Goal: Register for event/course

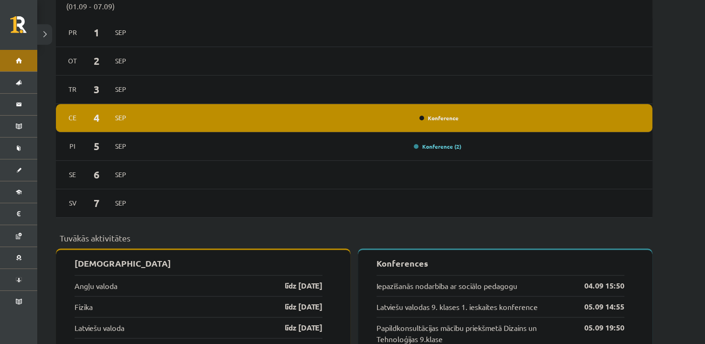
scroll to position [716, 0]
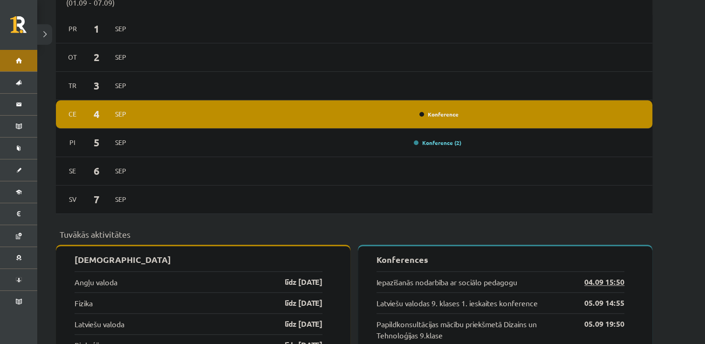
click at [611, 276] on link "04.09 15:50" at bounding box center [597, 281] width 54 height 11
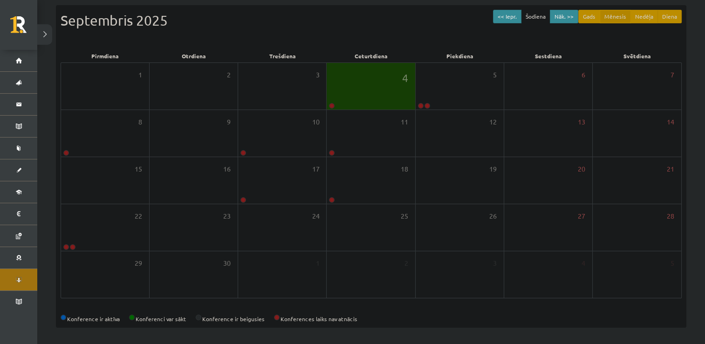
scroll to position [15, 0]
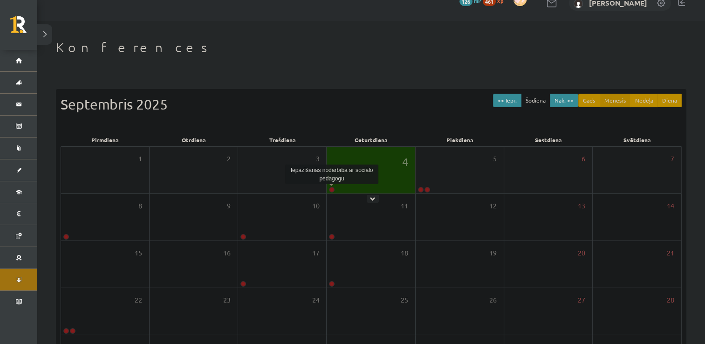
click at [332, 189] on link at bounding box center [332, 190] width 6 height 6
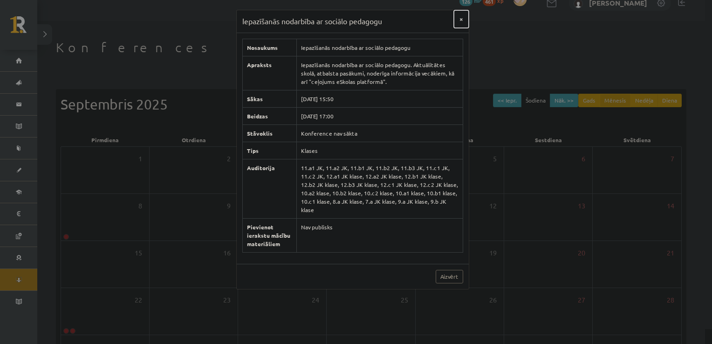
click at [458, 20] on button "×" at bounding box center [461, 19] width 15 height 18
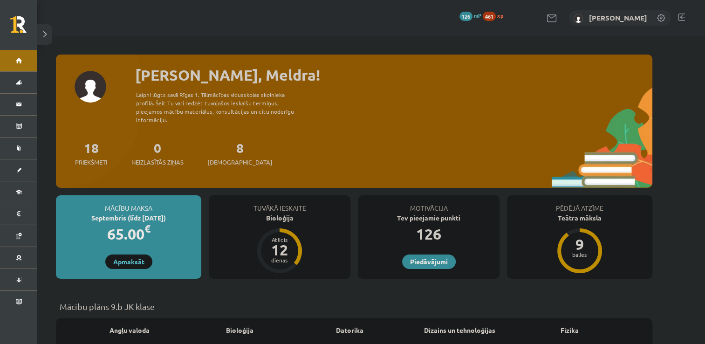
drag, startPoint x: 690, startPoint y: 222, endPoint x: 670, endPoint y: 264, distance: 46.1
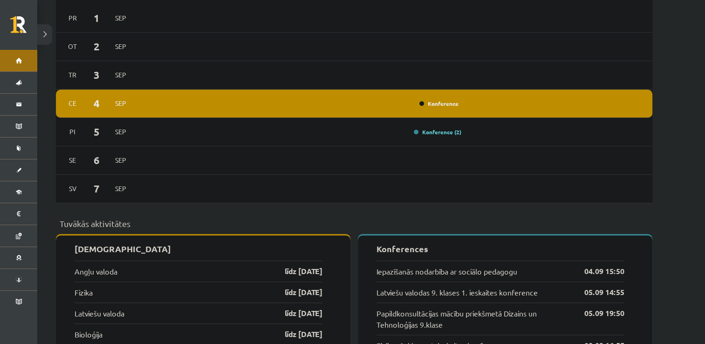
scroll to position [730, 0]
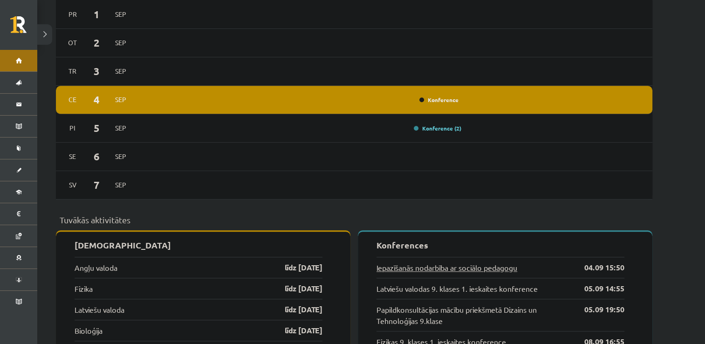
click at [466, 262] on link "Iepazīšanās nodarbība ar sociālo pedagogu" at bounding box center [446, 267] width 141 height 11
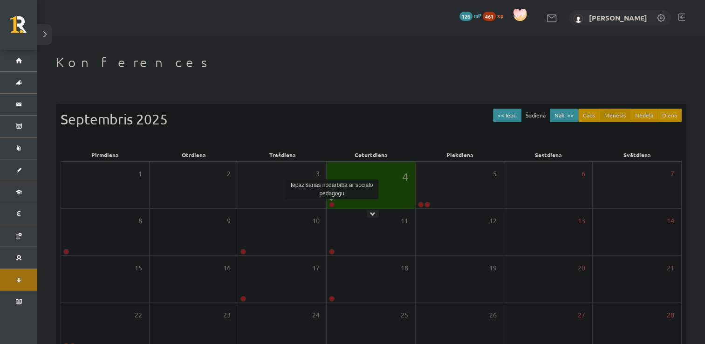
click at [330, 204] on link at bounding box center [332, 205] width 6 height 6
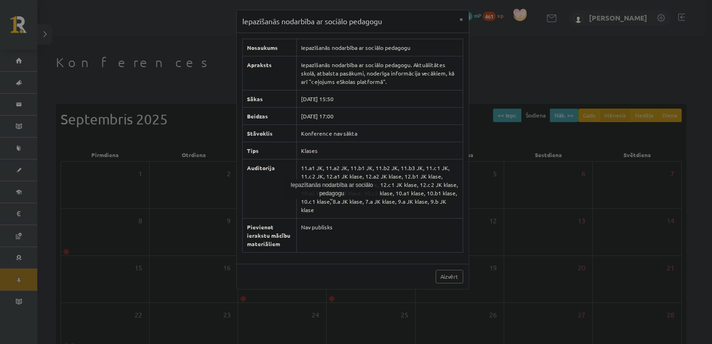
click at [361, 228] on td "Nav publisks" at bounding box center [379, 235] width 166 height 34
click at [454, 270] on link "Aizvērt" at bounding box center [449, 277] width 27 height 14
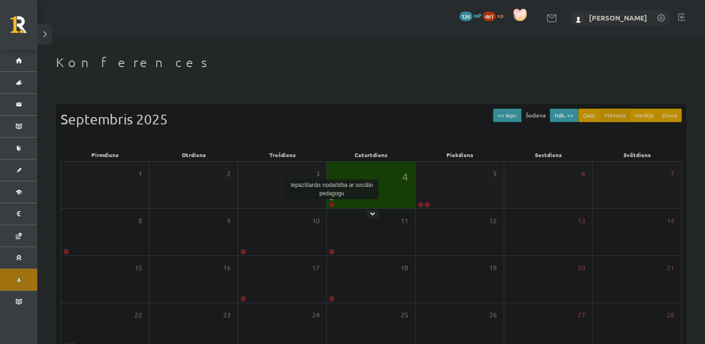
click at [333, 203] on link at bounding box center [332, 205] width 6 height 6
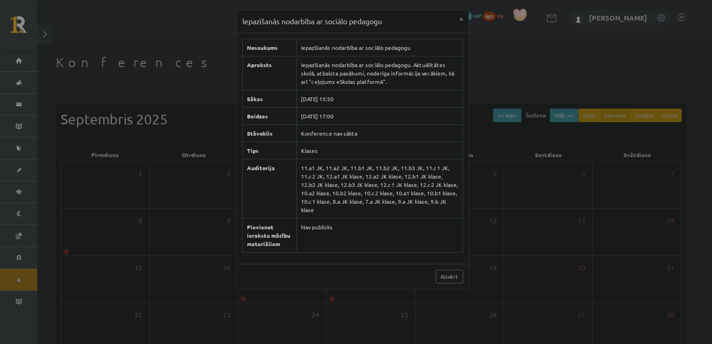
click at [409, 239] on td "Nav publisks" at bounding box center [379, 235] width 166 height 34
click at [459, 20] on button "×" at bounding box center [461, 19] width 15 height 18
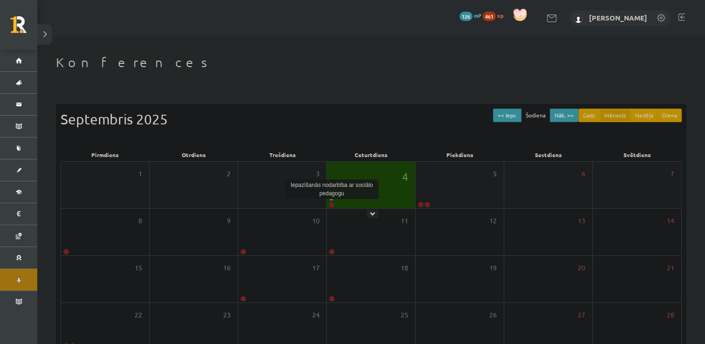
click at [331, 204] on link at bounding box center [332, 205] width 6 height 6
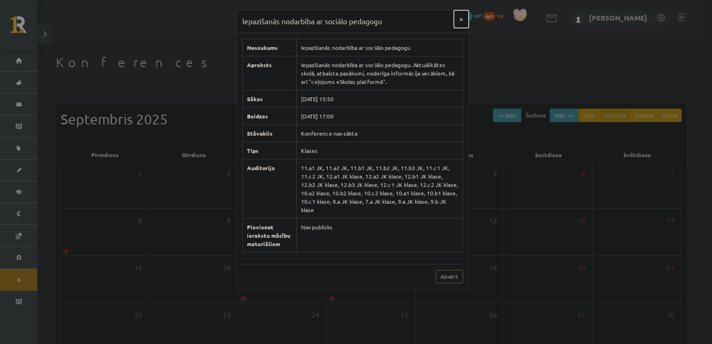
click at [458, 23] on button "×" at bounding box center [461, 19] width 15 height 18
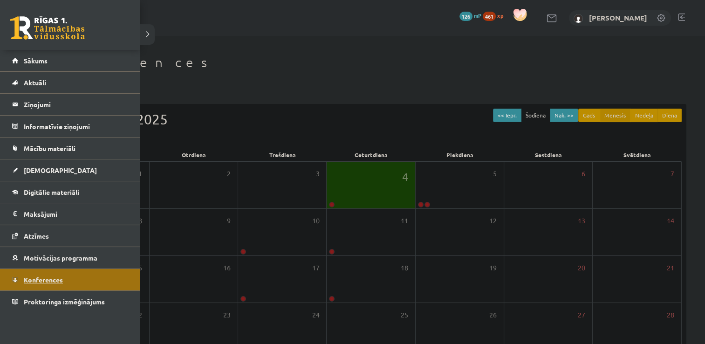
click at [33, 275] on span "Konferences" at bounding box center [43, 279] width 39 height 8
click at [24, 57] on span "Sākums" at bounding box center [36, 60] width 24 height 8
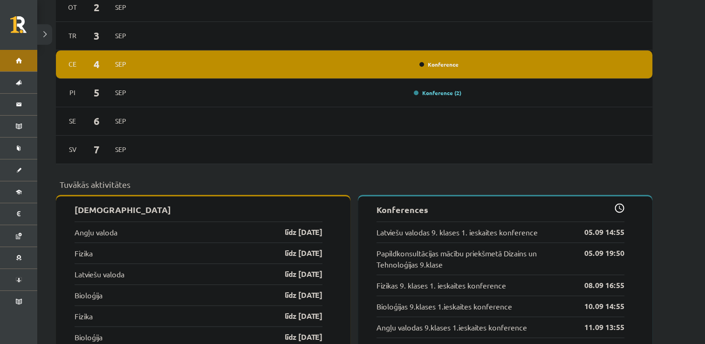
scroll to position [767, 0]
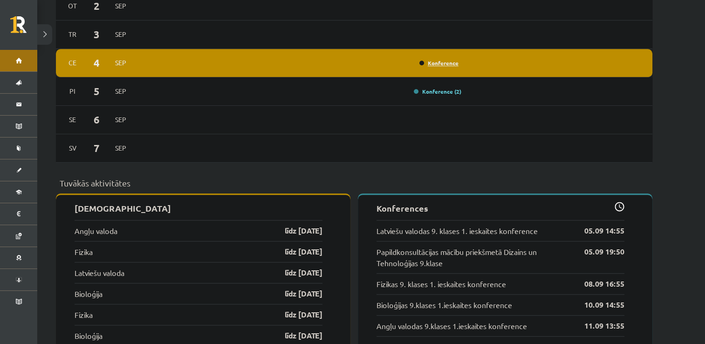
click at [436, 59] on link "Konference" at bounding box center [438, 62] width 39 height 7
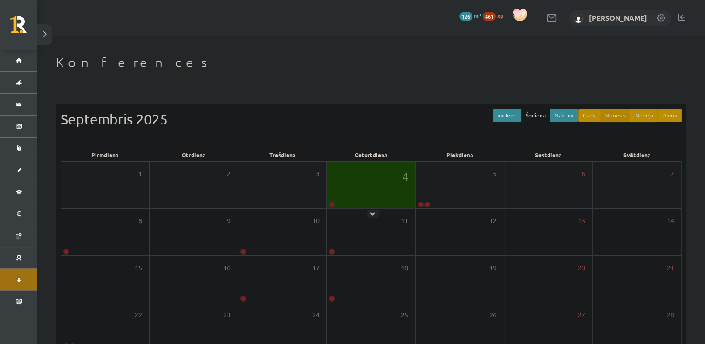
click at [350, 186] on div "4" at bounding box center [371, 185] width 88 height 47
click at [161, 222] on link "Iepazīšanās nodarbība ar sociālo pedagogu" at bounding box center [134, 222] width 109 height 7
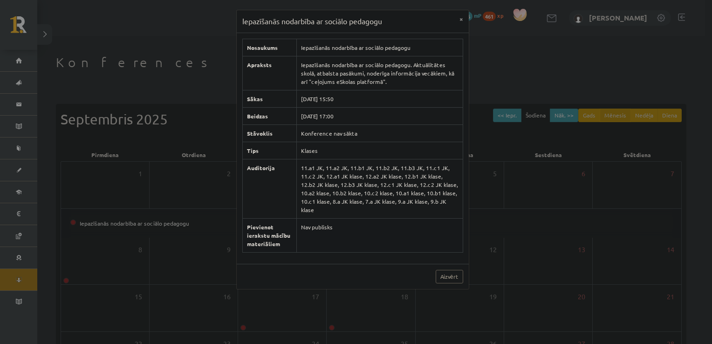
click at [352, 225] on td "Nav publisks" at bounding box center [379, 235] width 166 height 34
click at [460, 24] on button "×" at bounding box center [461, 19] width 15 height 18
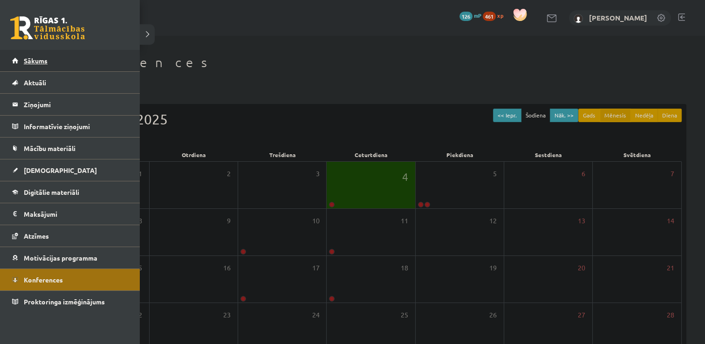
click at [23, 62] on link "Sākums" at bounding box center [70, 60] width 116 height 21
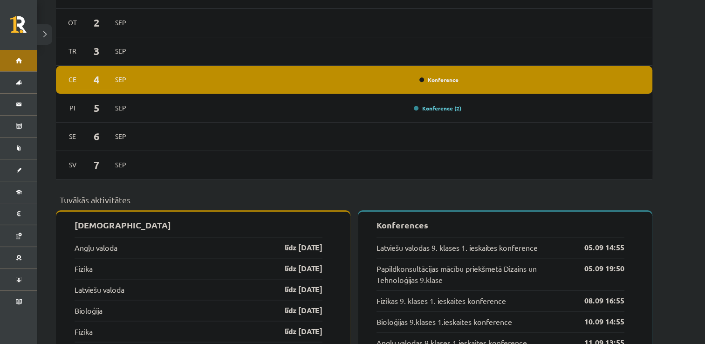
scroll to position [747, 0]
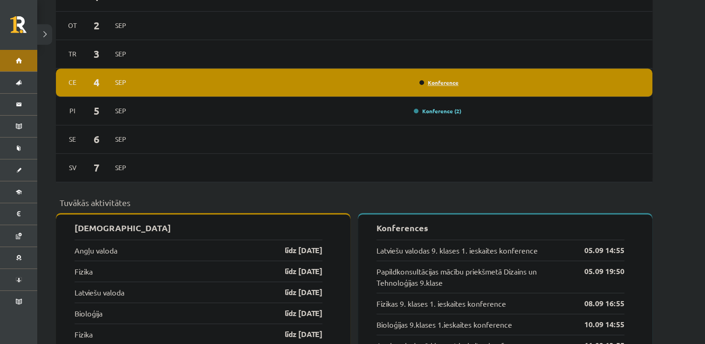
click at [435, 79] on link "Konference" at bounding box center [438, 82] width 39 height 7
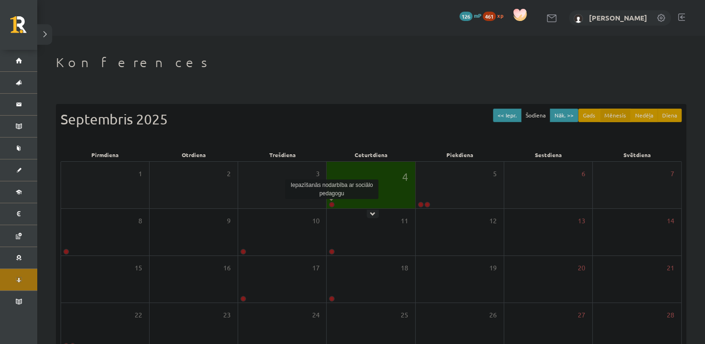
click at [331, 204] on link at bounding box center [332, 205] width 6 height 6
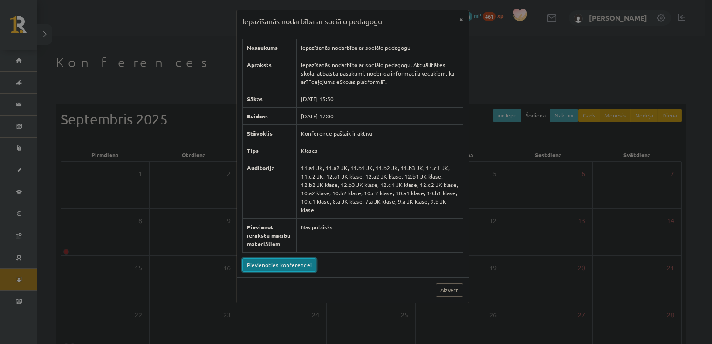
click at [281, 258] on link "Pievienoties konferencei" at bounding box center [279, 265] width 74 height 14
click at [158, 70] on div "Iepazīšanās nodarbība ar sociālo pedagogu × Nosaukums Iepazīšanās nodarbība ar …" at bounding box center [356, 172] width 712 height 344
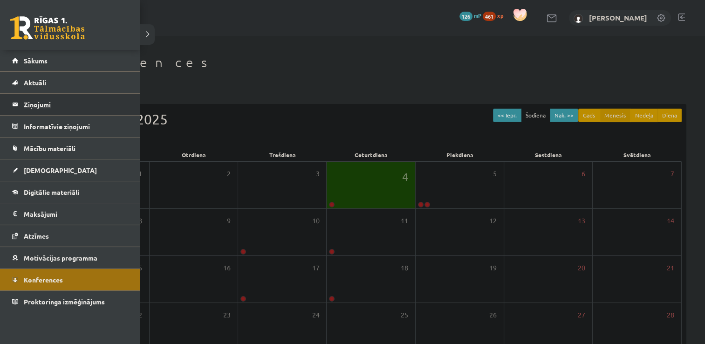
click at [44, 105] on legend "Ziņojumi 0" at bounding box center [76, 104] width 104 height 21
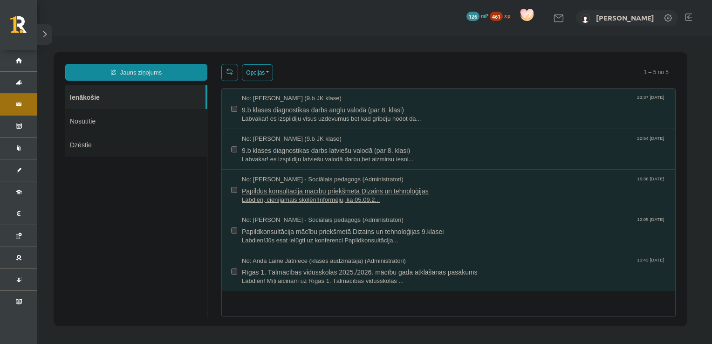
click at [337, 187] on span "Papildus konsultācija mācību priekšmetā Dizains un tehnoloģijas" at bounding box center [454, 190] width 424 height 12
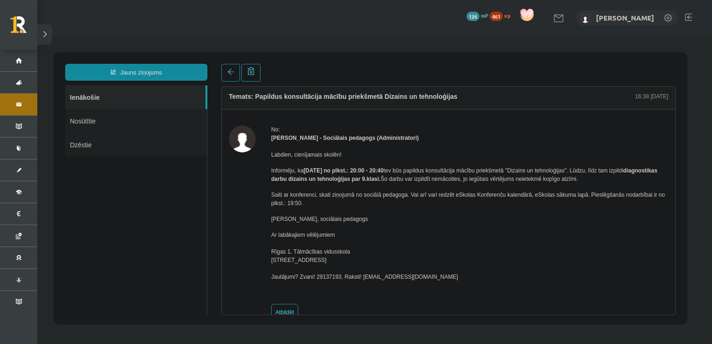
scroll to position [2, 0]
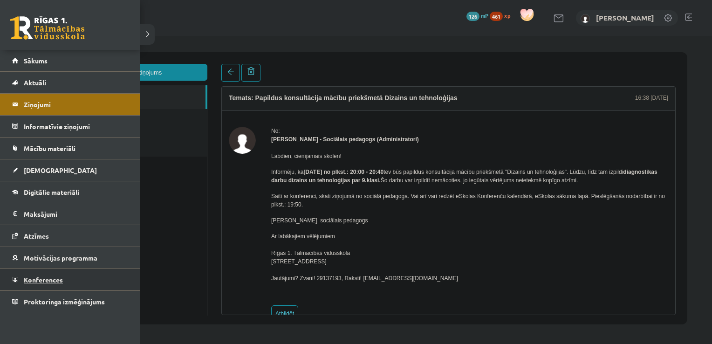
click at [45, 282] on link "Konferences" at bounding box center [70, 279] width 116 height 21
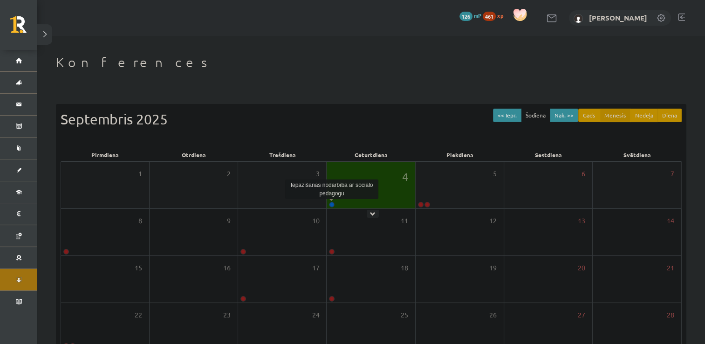
click at [331, 204] on link at bounding box center [332, 205] width 6 height 6
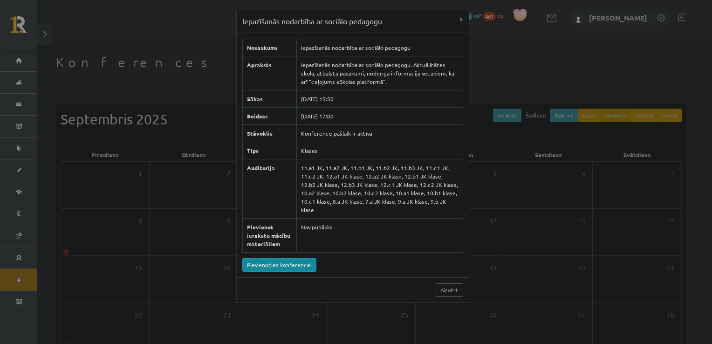
click at [506, 69] on div "Iepazīšanās nodarbība ar sociālo pedagogu × Nosaukums Iepazīšanās nodarbība ar …" at bounding box center [356, 172] width 712 height 344
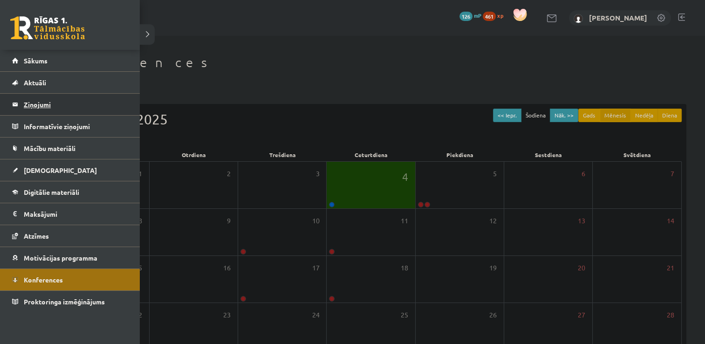
click at [41, 103] on legend "Ziņojumi 0" at bounding box center [76, 104] width 104 height 21
